Goal: Browse casually

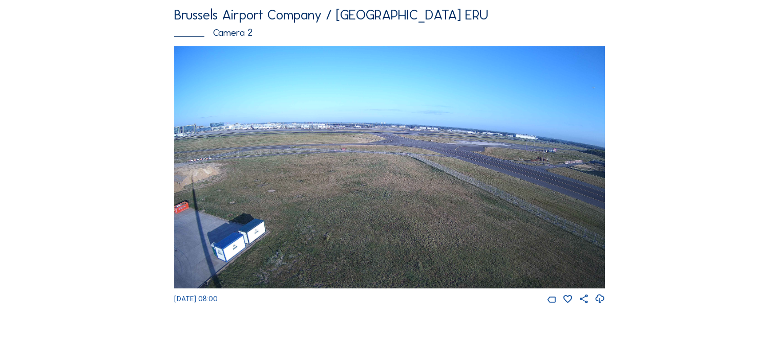
scroll to position [390, 0]
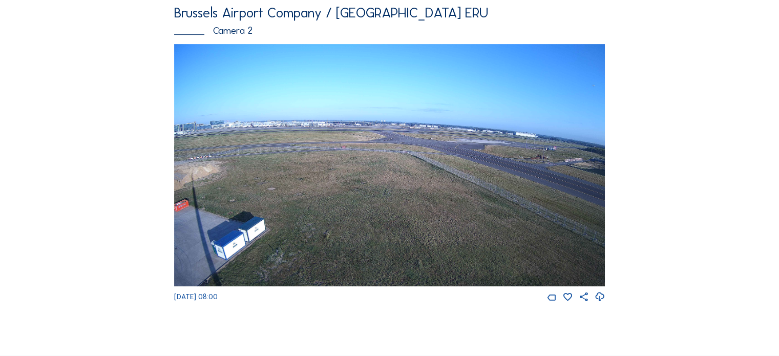
click at [583, 250] on img at bounding box center [389, 165] width 430 height 242
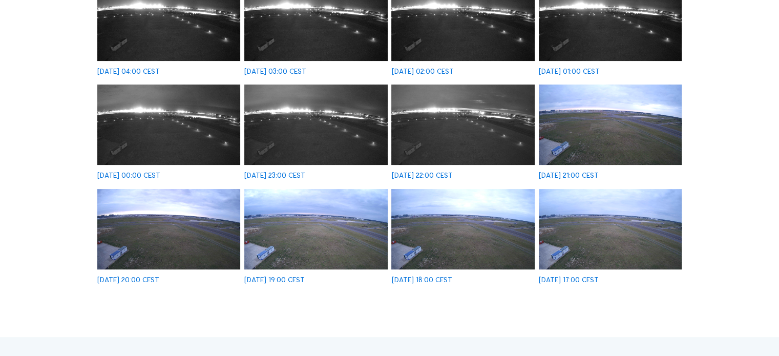
scroll to position [253, 0]
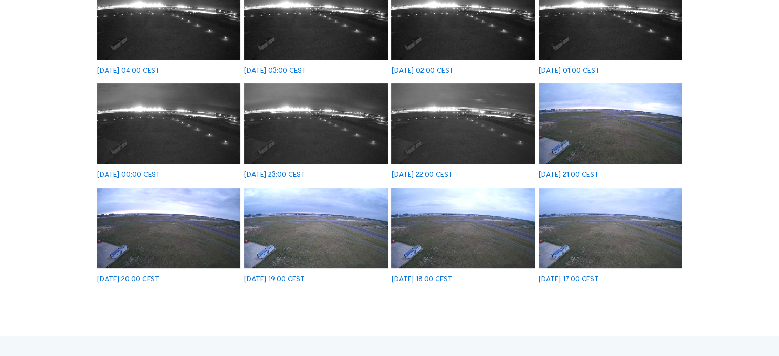
click at [158, 236] on img at bounding box center [168, 228] width 143 height 80
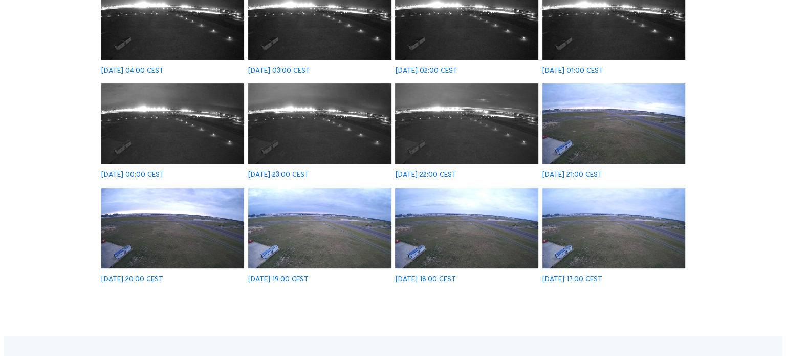
scroll to position [254, 0]
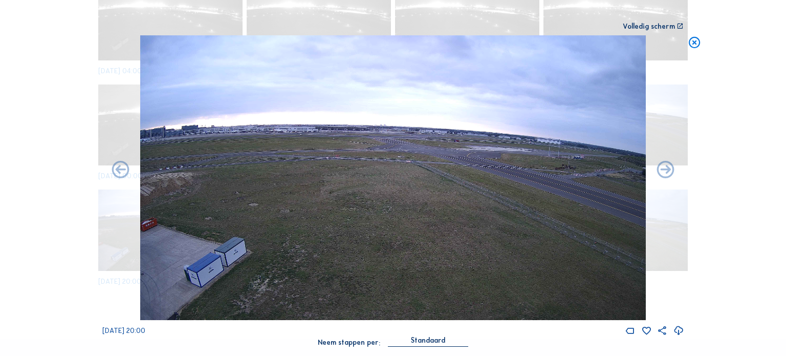
click at [674, 331] on icon at bounding box center [679, 331] width 10 height 12
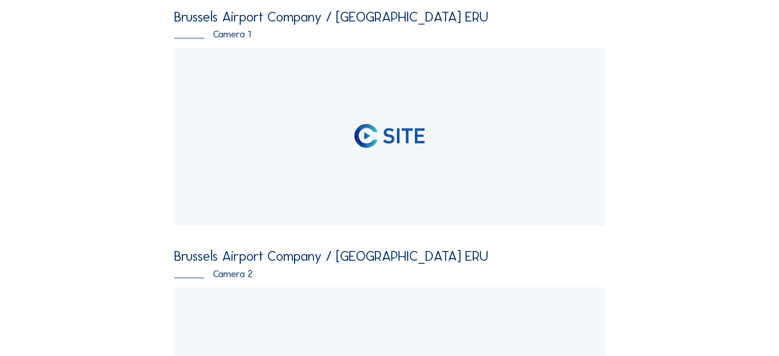
scroll to position [68, 0]
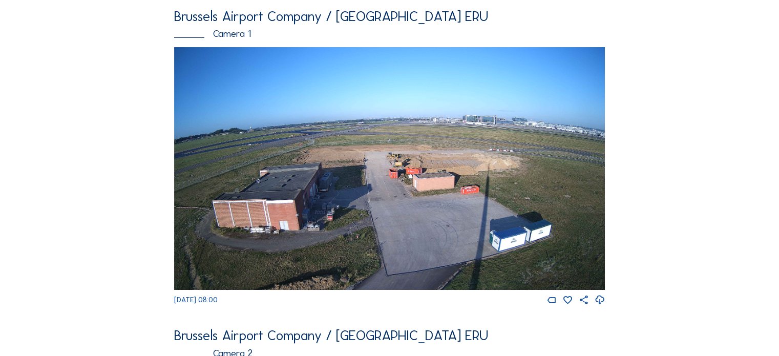
click at [359, 176] on img at bounding box center [389, 168] width 430 height 242
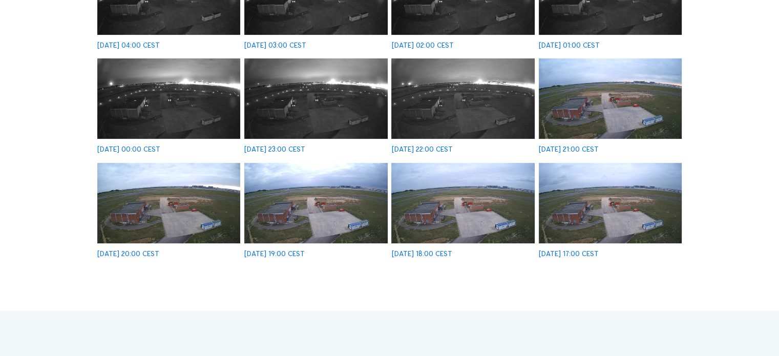
scroll to position [278, 0]
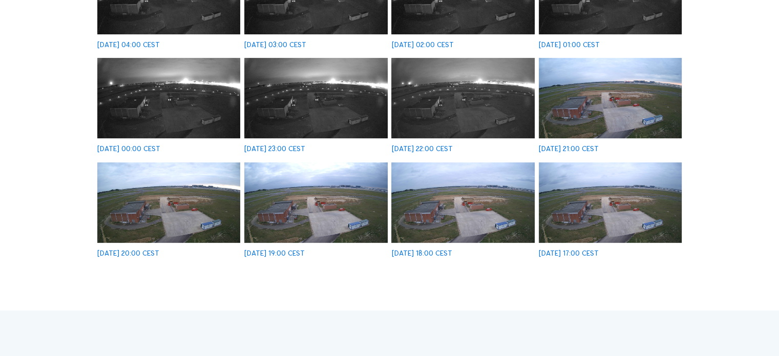
click at [202, 202] on img at bounding box center [168, 202] width 143 height 80
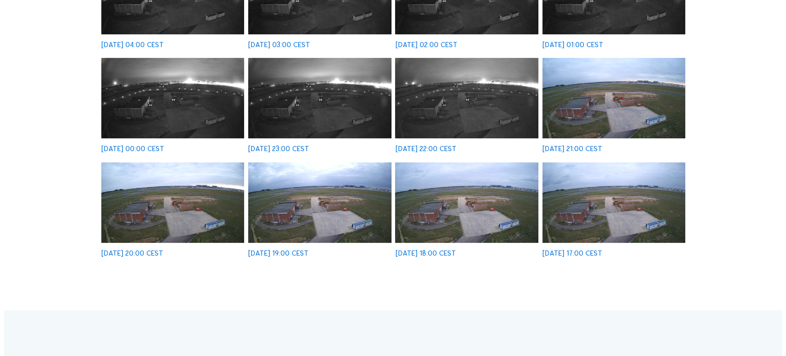
scroll to position [279, 0]
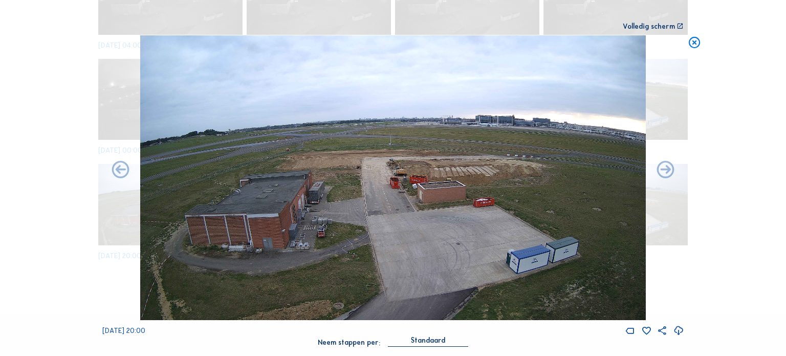
click at [677, 331] on icon at bounding box center [679, 331] width 10 height 12
